Goal: Task Accomplishment & Management: Use online tool/utility

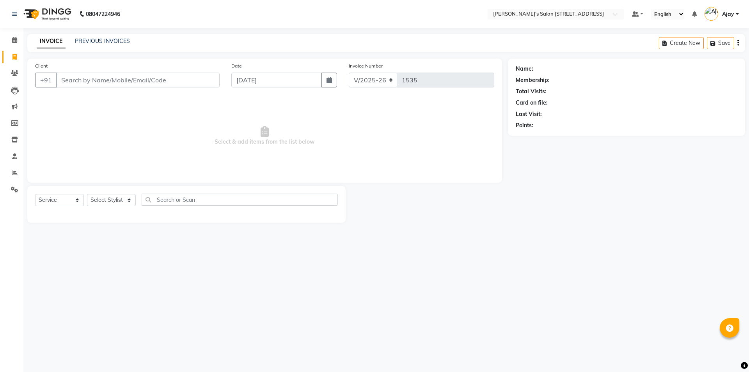
select select "7773"
select select "service"
click at [146, 7] on nav "08047224946 Select Location × [PERSON_NAME]'s Salon [STREET_ADDRESS] Default Pa…" at bounding box center [374, 14] width 749 height 28
